Goal: Browse casually

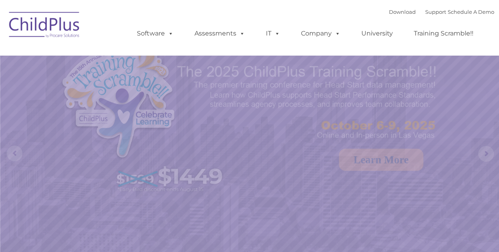
select select "MEDIUM"
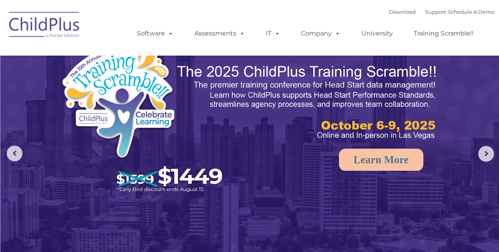
click at [39, 18] on img at bounding box center [44, 25] width 79 height 39
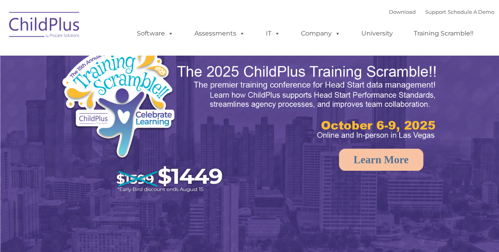
select select "MEDIUM"
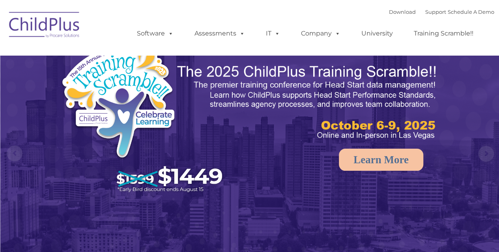
select select "MEDIUM"
